Goal: Task Accomplishment & Management: Manage account settings

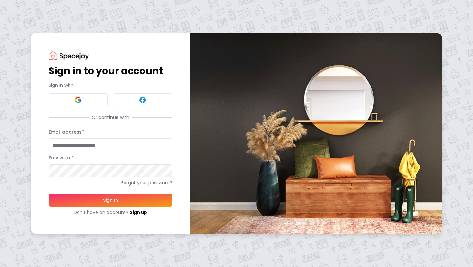
click at [124, 148] on input "Email address *" at bounding box center [110, 145] width 123 height 13
type input "**********"
click at [117, 204] on button "Sign In" at bounding box center [110, 200] width 123 height 13
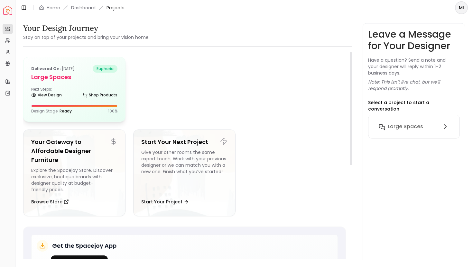
click at [68, 77] on h5 "Large Spaces" at bounding box center [74, 77] width 86 height 9
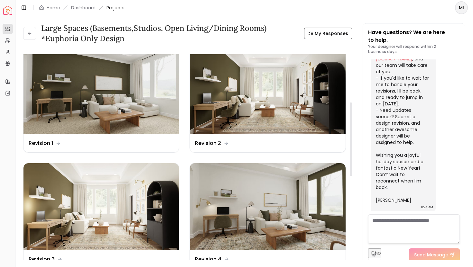
scroll to position [172, 0]
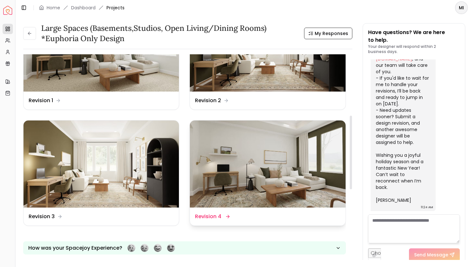
click at [246, 186] on img at bounding box center [267, 164] width 155 height 87
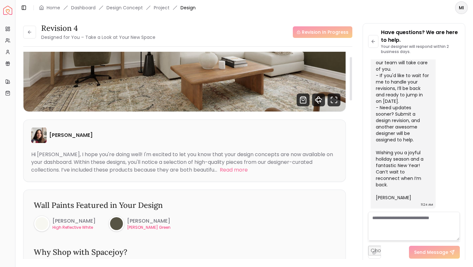
scroll to position [24, 0]
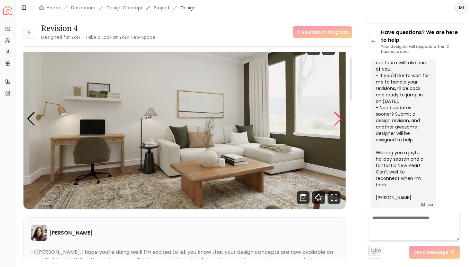
click at [336, 122] on div "Next slide" at bounding box center [337, 119] width 9 height 14
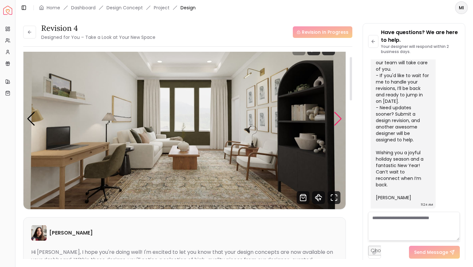
click at [336, 122] on div "Next slide" at bounding box center [337, 119] width 9 height 14
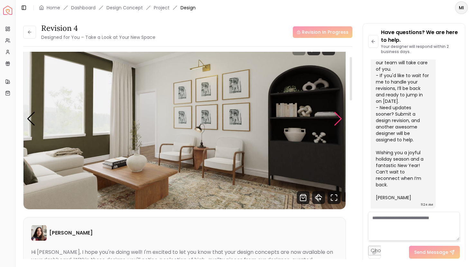
click at [336, 122] on div "Next slide" at bounding box center [337, 119] width 9 height 14
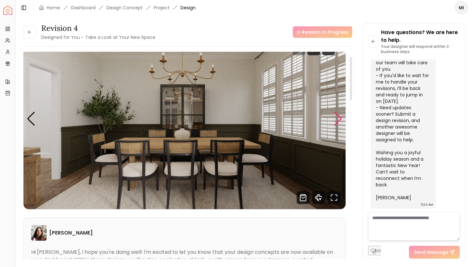
click at [336, 122] on div "Next slide" at bounding box center [337, 119] width 9 height 14
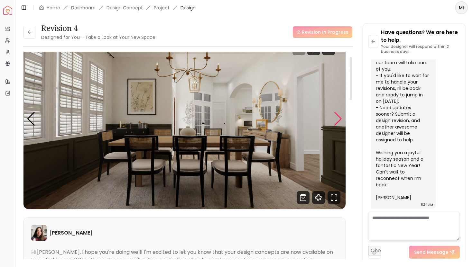
click at [336, 122] on div "Next slide" at bounding box center [337, 119] width 9 height 14
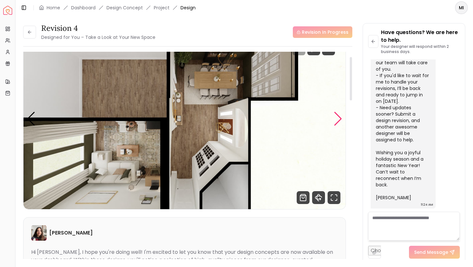
click at [336, 122] on div "Next slide" at bounding box center [337, 119] width 9 height 14
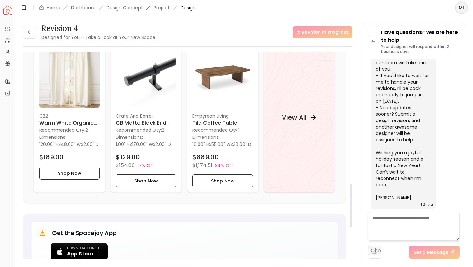
scroll to position [633, 0]
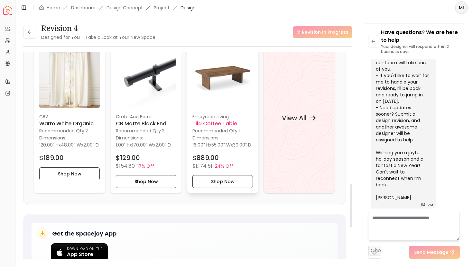
click at [204, 128] on p "Recommended Qty: 1" at bounding box center [222, 131] width 60 height 6
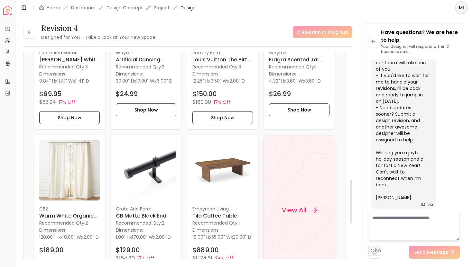
scroll to position [452, 0]
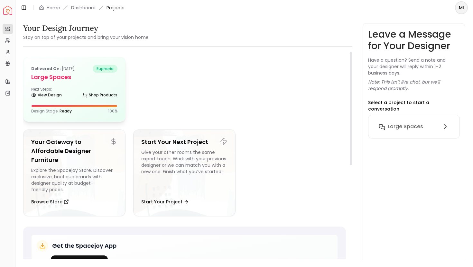
click at [94, 89] on div "Next Steps: View Design Shop Products" at bounding box center [74, 93] width 86 height 13
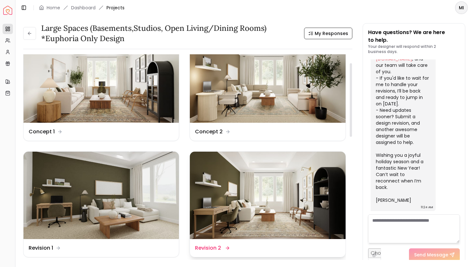
scroll to position [26, 0]
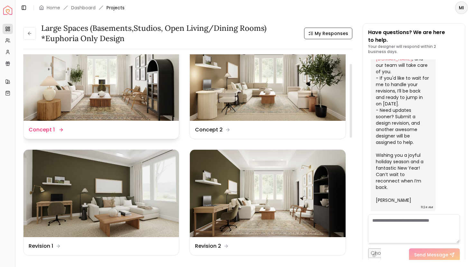
click at [76, 89] on img at bounding box center [100, 76] width 155 height 87
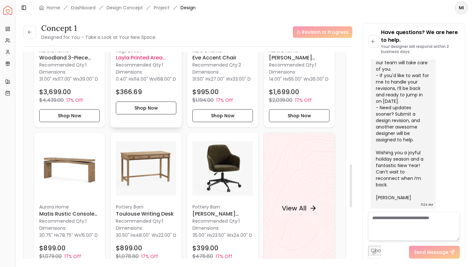
scroll to position [543, 0]
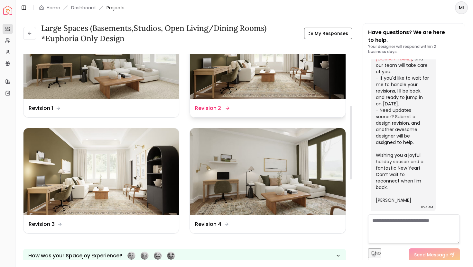
scroll to position [206, 0]
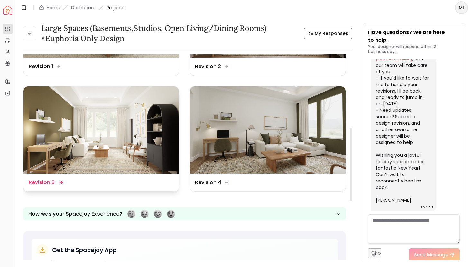
click at [111, 163] on img at bounding box center [100, 129] width 155 height 87
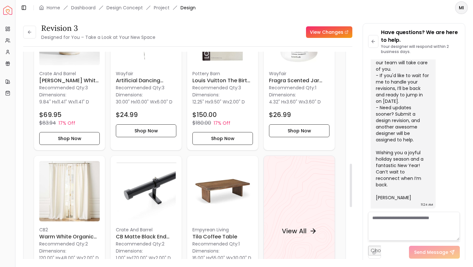
scroll to position [536, 0]
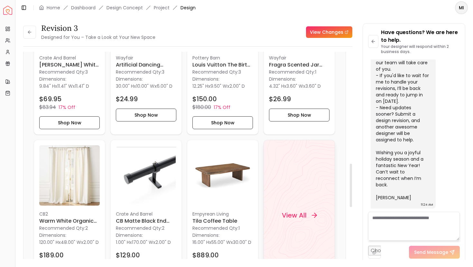
click at [287, 180] on div "View All" at bounding box center [298, 215] width 71 height 151
click at [216, 194] on img at bounding box center [222, 175] width 60 height 60
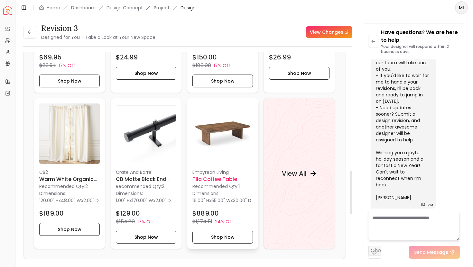
scroll to position [579, 0]
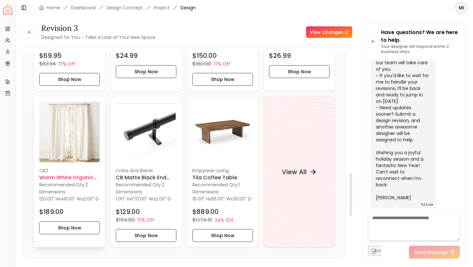
click at [36, 146] on div "CB2 Warm White Organic Cotton Velvet Curtain Warm White Recommended Qty: 2 Dime…" at bounding box center [69, 168] width 71 height 143
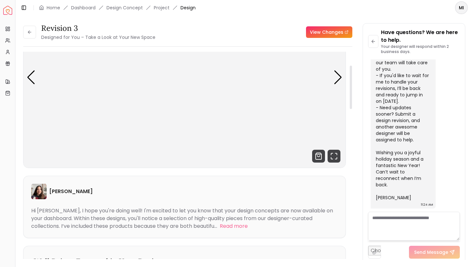
scroll to position [0, 0]
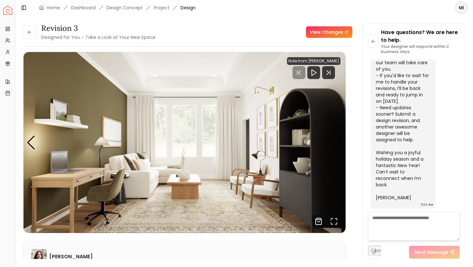
click at [28, 24] on div "Revision 3 Designed for You – Take a Look at Your New Space" at bounding box center [89, 32] width 132 height 18
click at [28, 32] on icon at bounding box center [29, 32] width 5 height 5
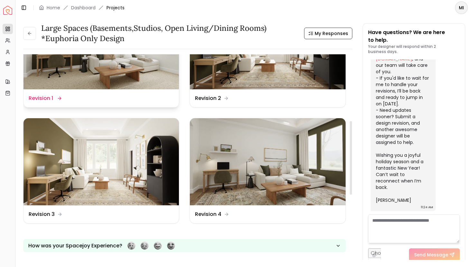
scroll to position [187, 0]
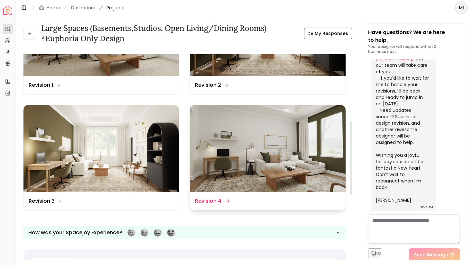
click at [246, 152] on img at bounding box center [267, 148] width 155 height 87
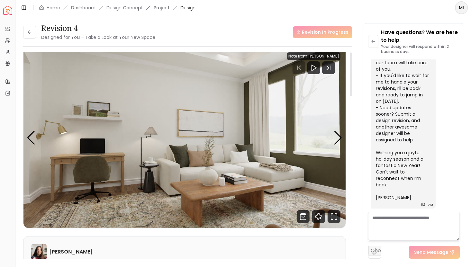
scroll to position [1, 0]
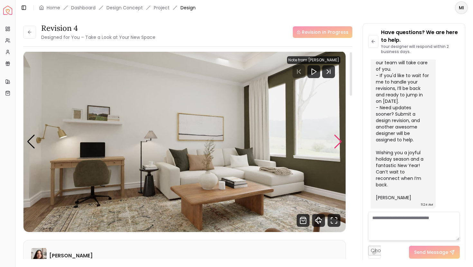
click at [337, 145] on div "Next slide" at bounding box center [337, 142] width 9 height 14
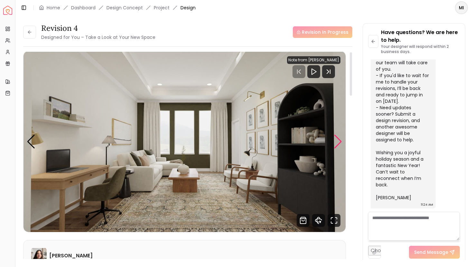
click at [337, 145] on div "Next slide" at bounding box center [337, 142] width 9 height 14
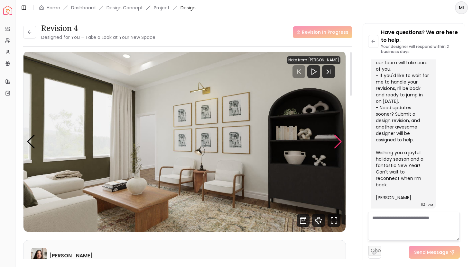
click at [337, 145] on div "Next slide" at bounding box center [337, 142] width 9 height 14
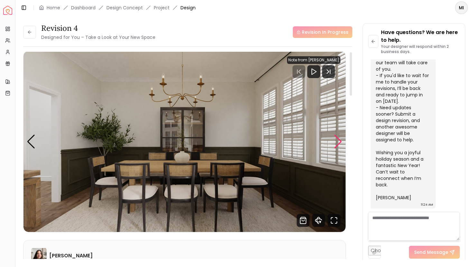
click at [337, 145] on div "Next slide" at bounding box center [337, 142] width 9 height 14
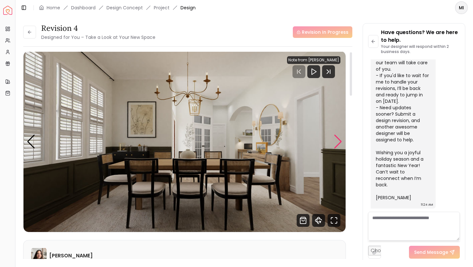
click at [337, 145] on div "Next slide" at bounding box center [337, 142] width 9 height 14
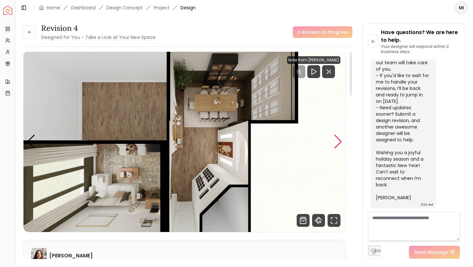
click at [337, 145] on div "Next slide" at bounding box center [337, 142] width 9 height 14
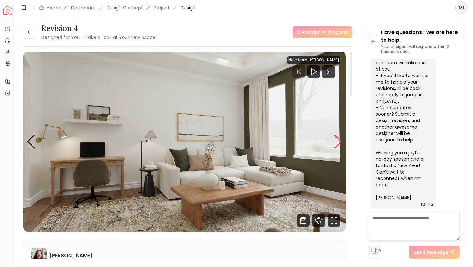
click at [337, 145] on div "Next slide" at bounding box center [337, 142] width 9 height 14
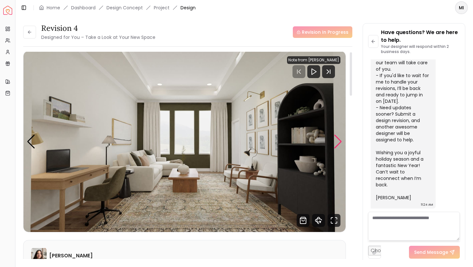
click at [337, 145] on div "Next slide" at bounding box center [337, 142] width 9 height 14
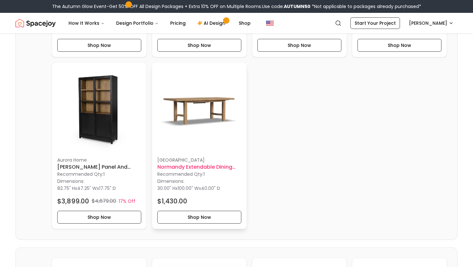
scroll to position [2106, 0]
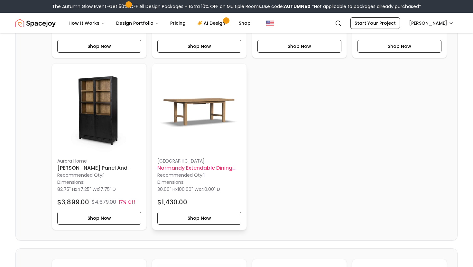
click at [167, 145] on img at bounding box center [199, 111] width 84 height 84
